Goal: Information Seeking & Learning: Understand process/instructions

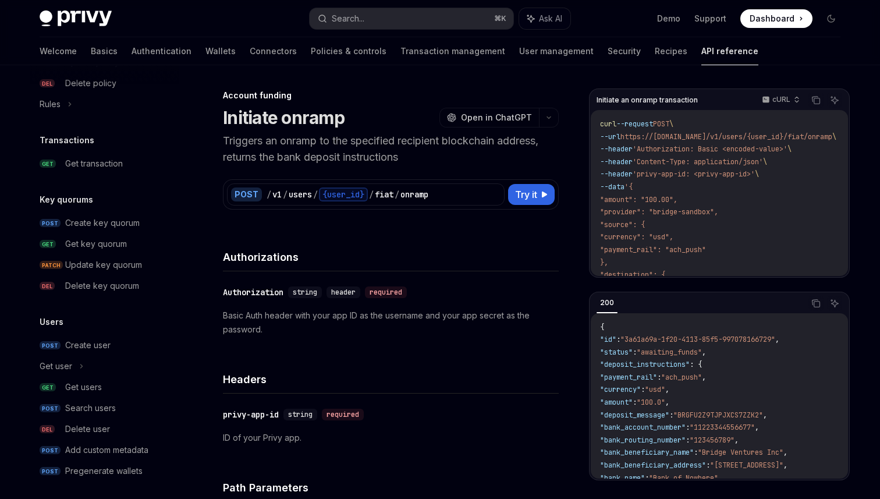
scroll to position [725, 0]
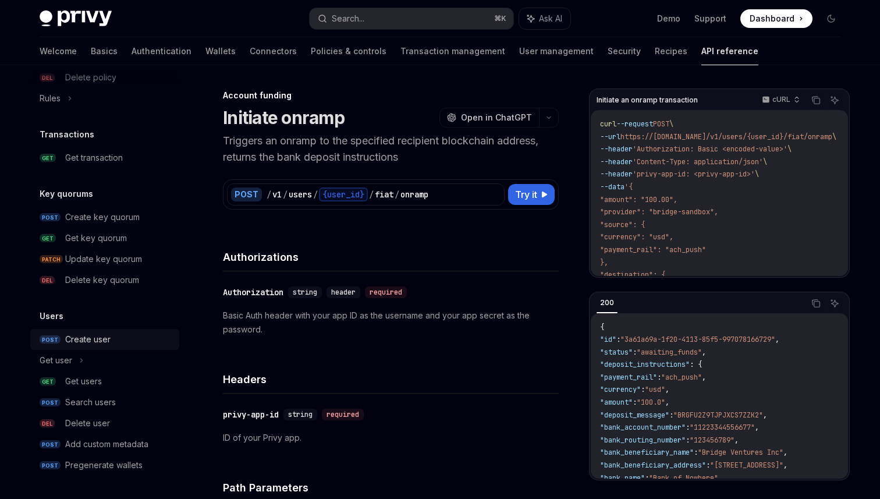
click at [79, 337] on div "Create user" at bounding box center [87, 339] width 45 height 14
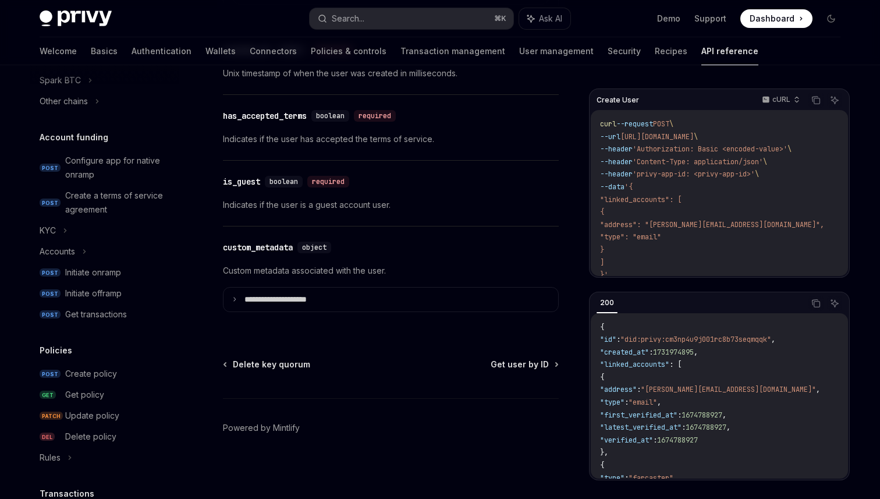
scroll to position [361, 0]
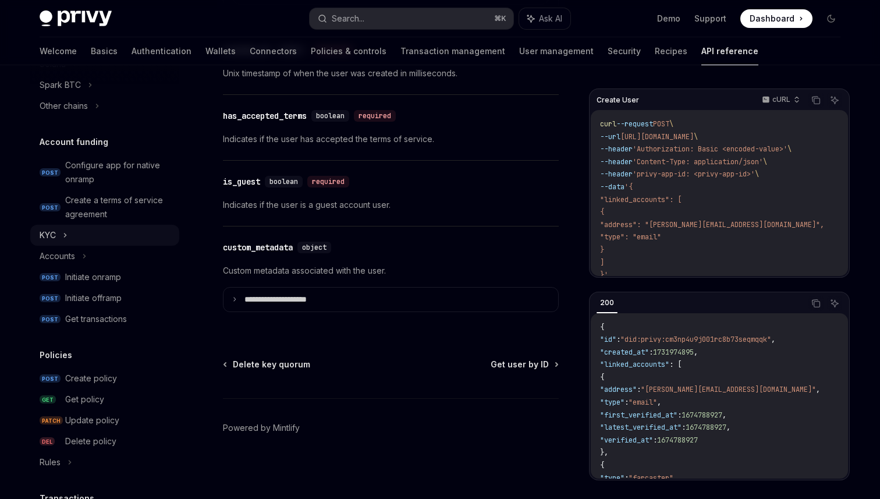
click at [65, 234] on icon at bounding box center [66, 234] width 2 height 3
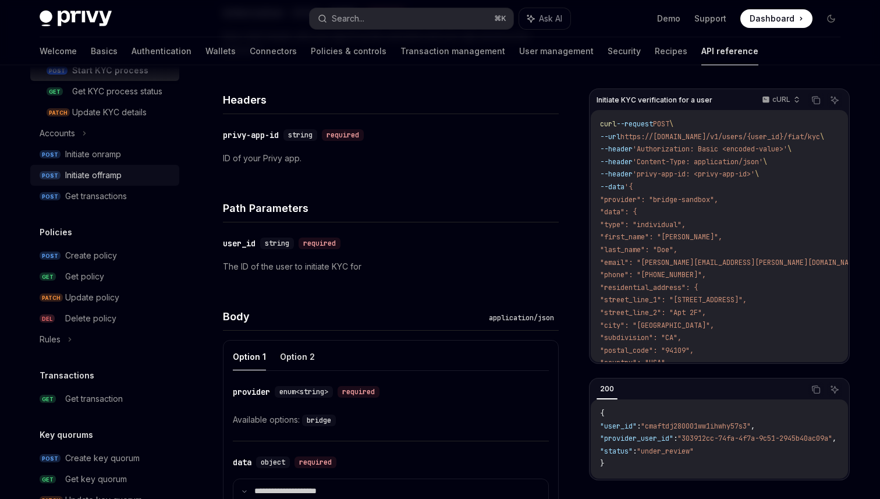
scroll to position [788, 0]
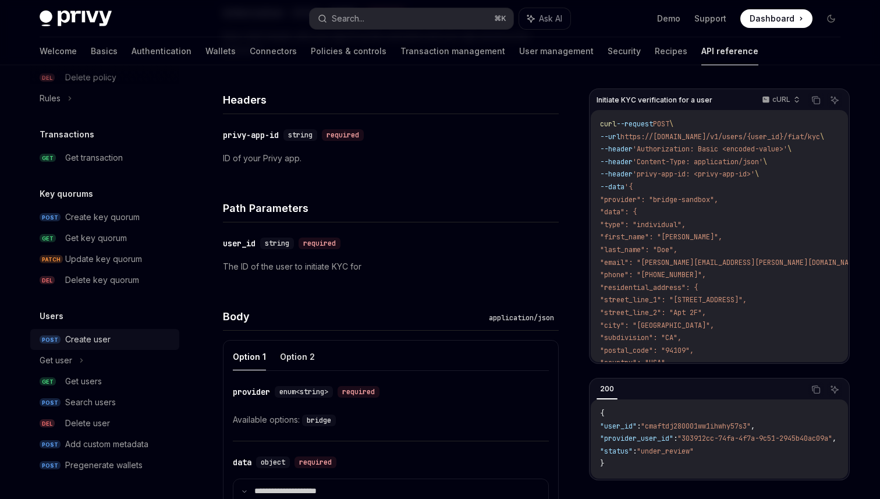
click at [100, 331] on link "POST Create user" at bounding box center [104, 339] width 149 height 21
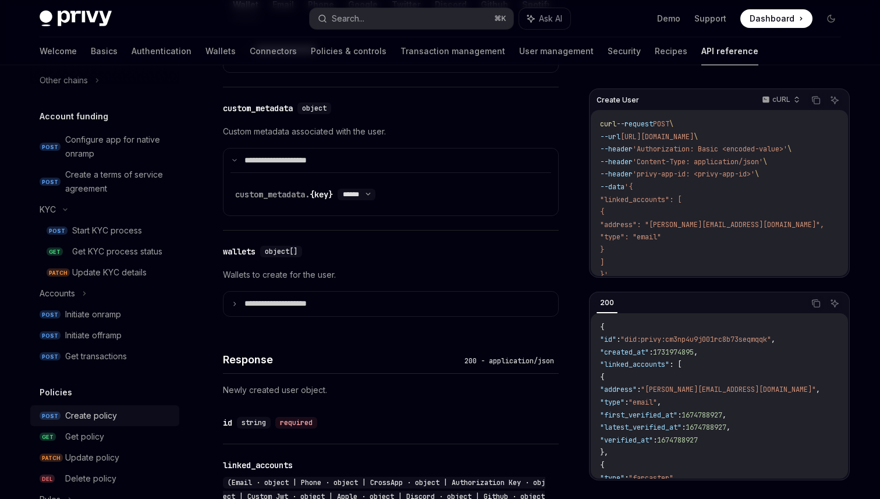
scroll to position [381, 0]
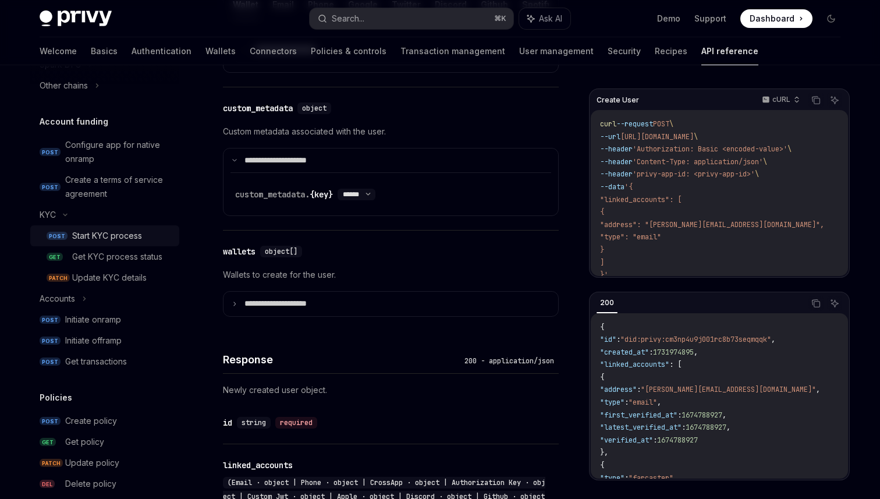
click at [93, 240] on div "Start KYC process" at bounding box center [107, 236] width 70 height 14
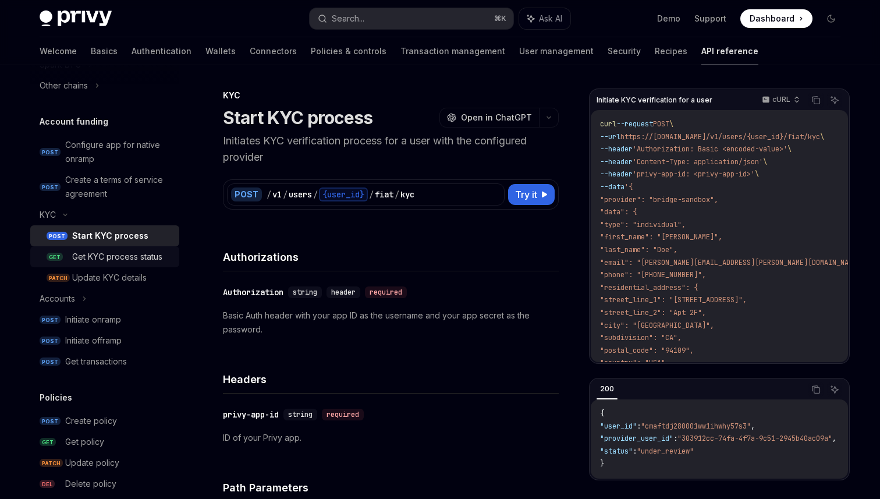
click at [114, 250] on div "Get KYC process status" at bounding box center [117, 257] width 90 height 14
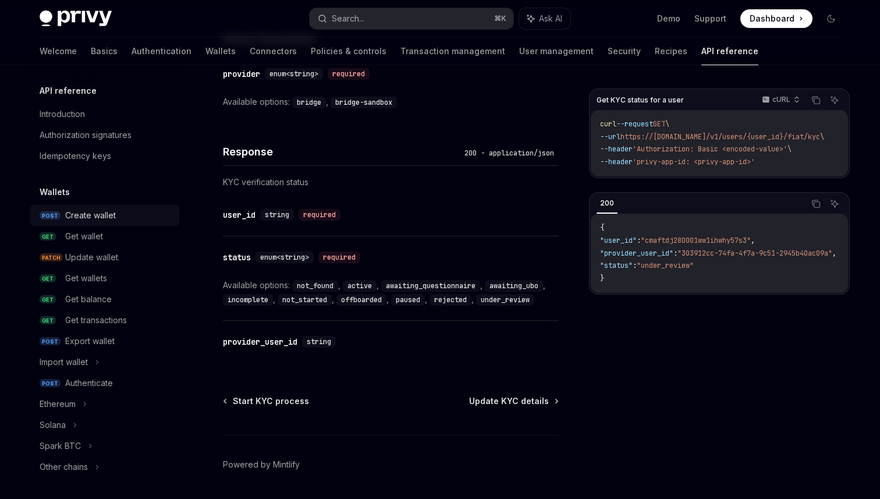
click at [108, 218] on div "Create wallet" at bounding box center [90, 215] width 51 height 14
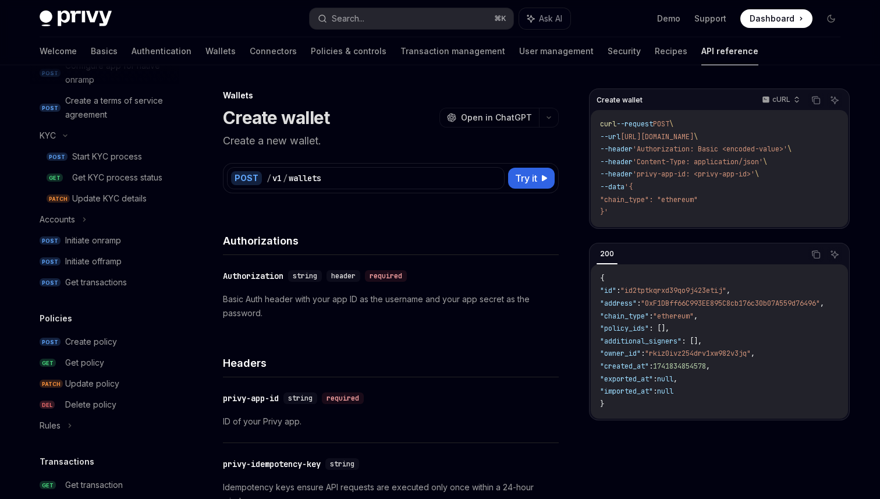
scroll to position [437, 0]
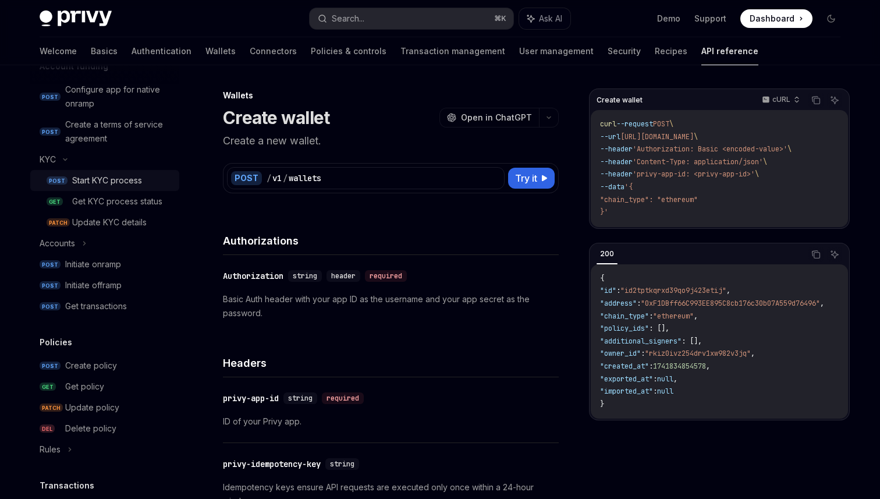
click at [101, 178] on div "Start KYC process" at bounding box center [107, 181] width 70 height 14
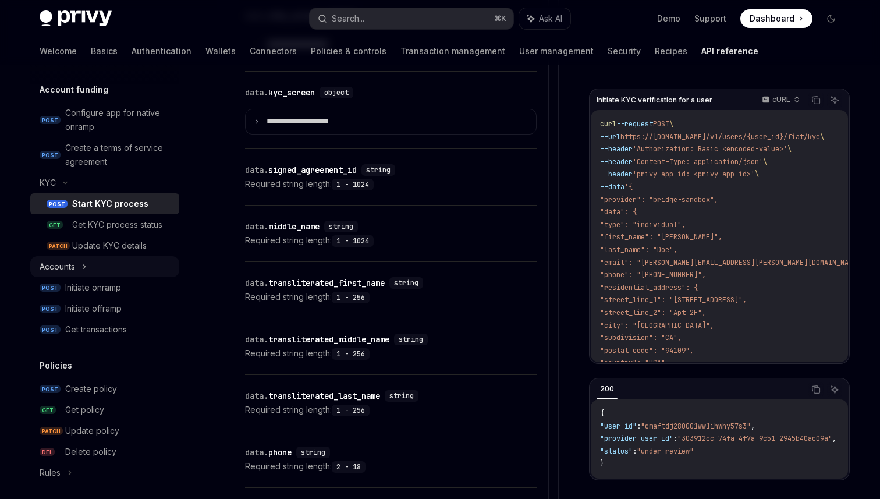
scroll to position [412, 0]
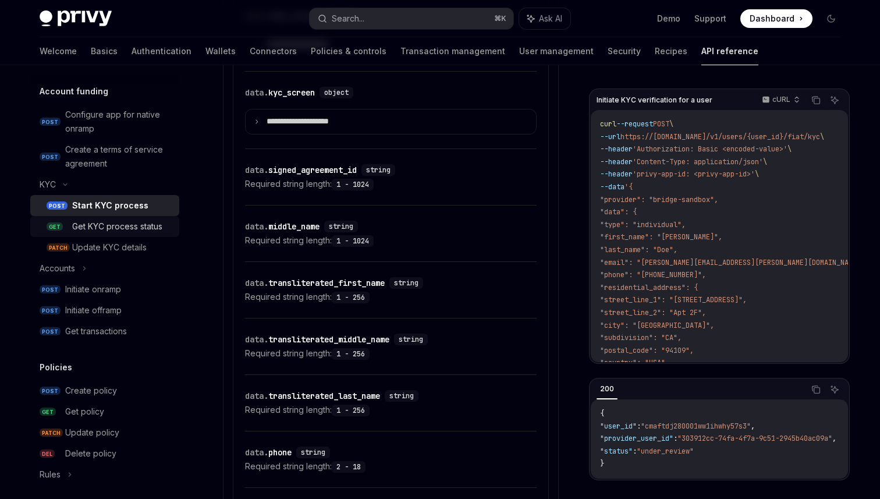
click at [115, 220] on div "Get KYC process status" at bounding box center [117, 227] width 90 height 14
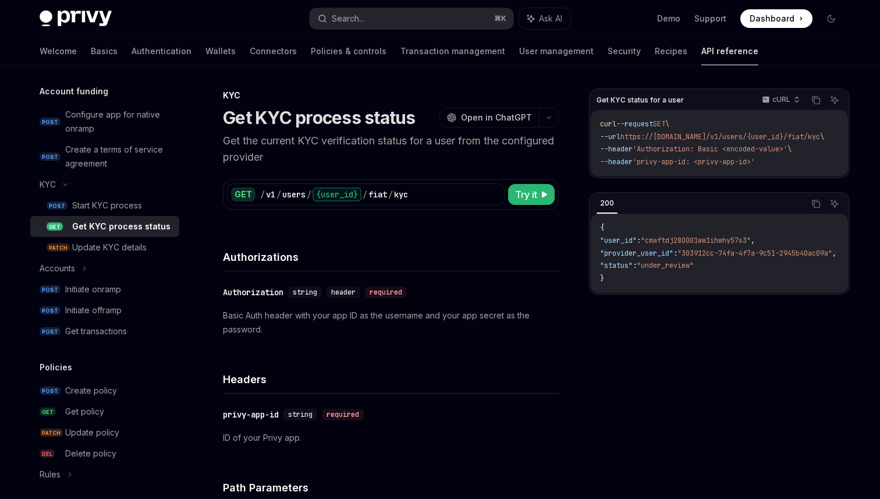
type textarea "*"
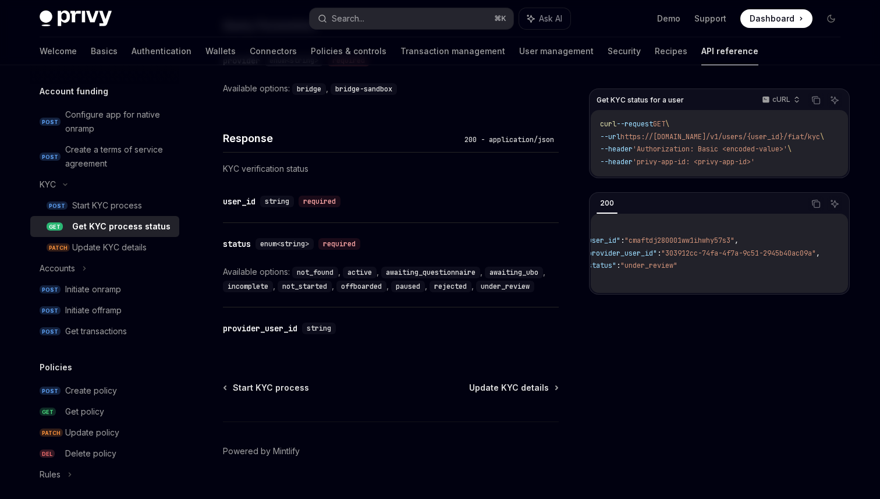
scroll to position [0, 36]
